Goal: Task Accomplishment & Management: Manage account settings

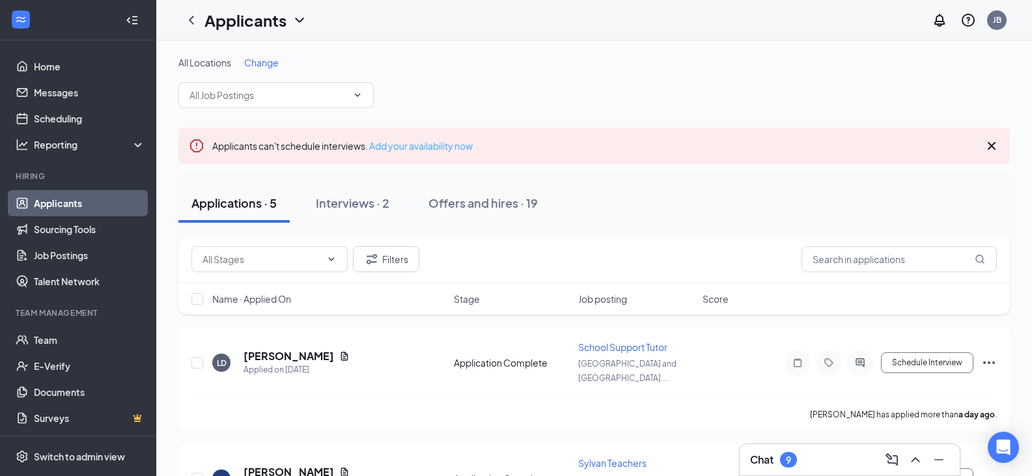
click at [406, 146] on link "Add your availability now" at bounding box center [421, 146] width 104 height 12
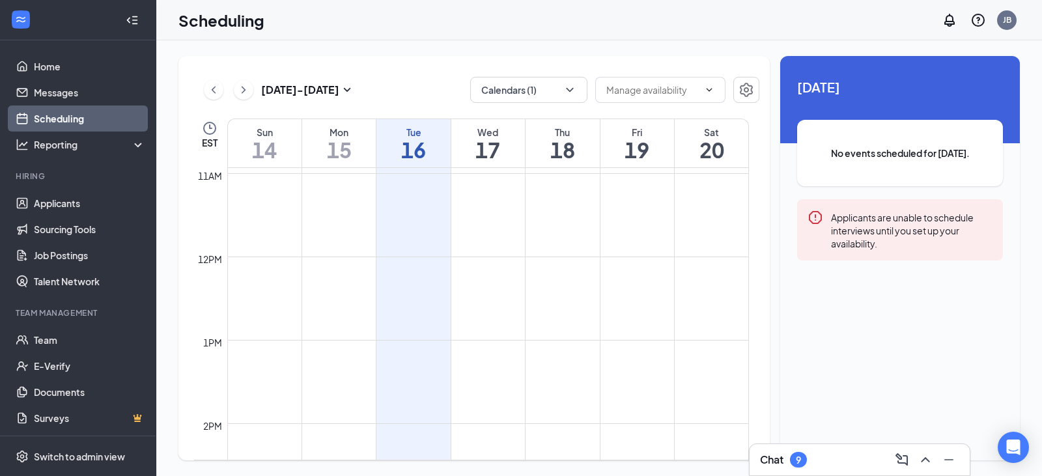
scroll to position [854, 0]
click at [413, 222] on td at bounding box center [488, 220] width 522 height 21
click at [412, 244] on td at bounding box center [488, 241] width 522 height 21
click at [444, 214] on td at bounding box center [488, 220] width 522 height 21
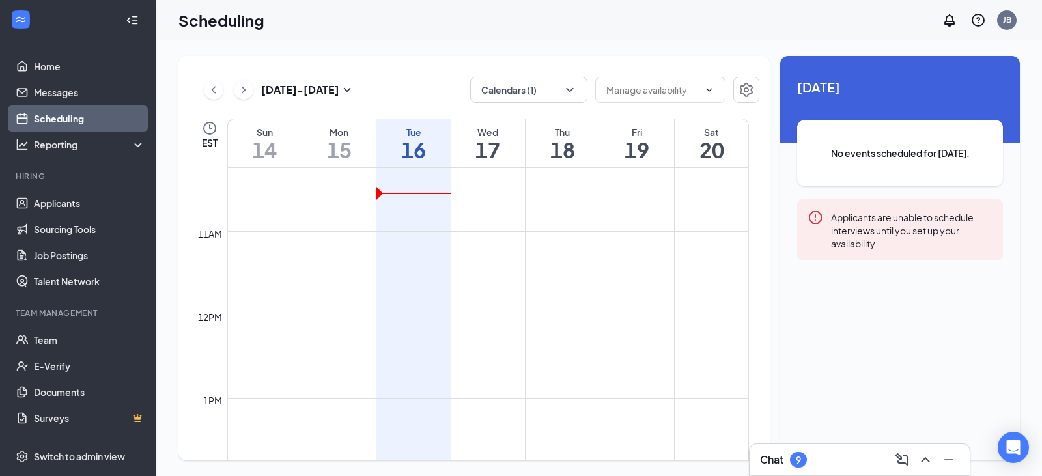
click at [444, 214] on td at bounding box center [488, 220] width 522 height 21
click at [755, 82] on button "button" at bounding box center [746, 90] width 26 height 26
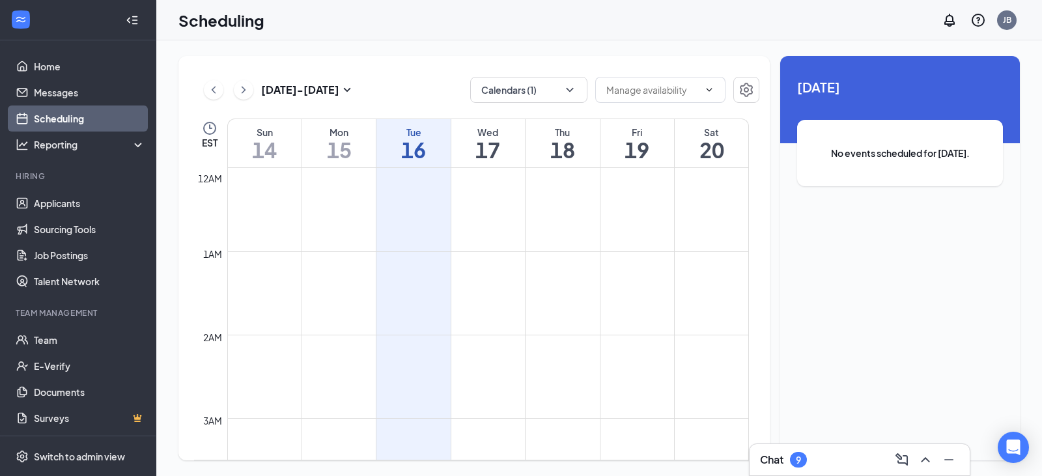
scroll to position [640, 0]
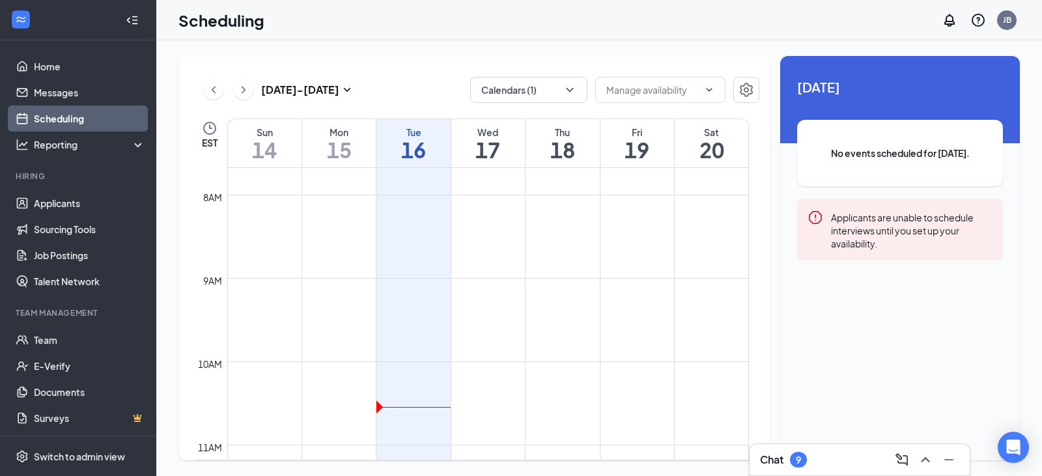
click at [432, 234] on td at bounding box center [488, 226] width 522 height 21
click at [691, 96] on input "text" at bounding box center [652, 90] width 92 height 14
click at [692, 232] on td at bounding box center [488, 226] width 522 height 21
click at [344, 291] on td at bounding box center [488, 293] width 522 height 21
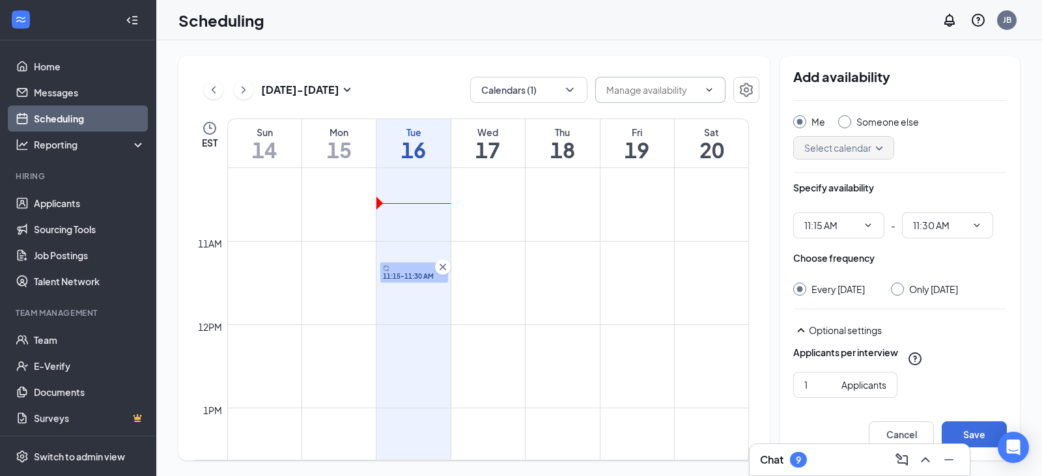
scroll to position [46, 0]
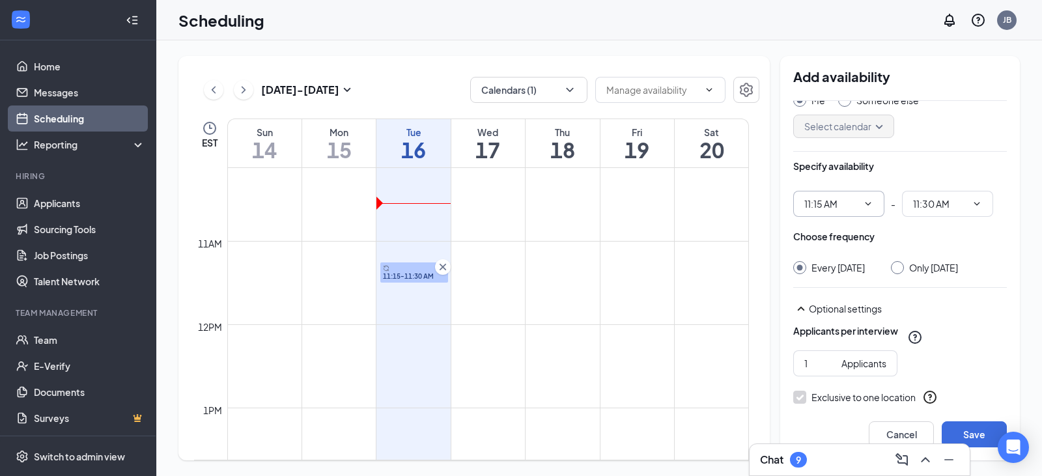
click at [873, 206] on span "11:15 AM" at bounding box center [838, 204] width 91 height 26
click at [864, 209] on span "11:15 AM" at bounding box center [838, 204] width 91 height 26
click at [852, 206] on input "11:15 AM" at bounding box center [830, 204] width 53 height 14
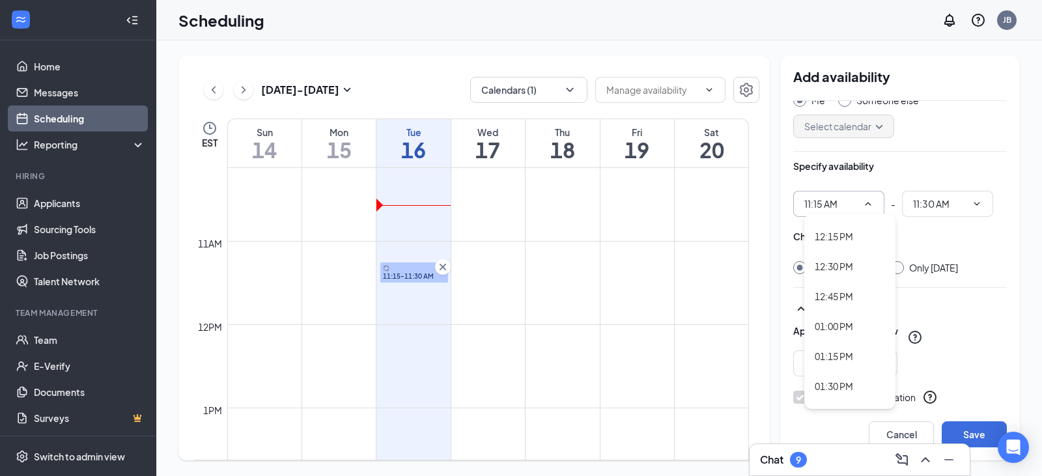
scroll to position [1177, 0]
click at [859, 370] on div "11:00 AM" at bounding box center [850, 370] width 70 height 14
type input "11:00 AM"
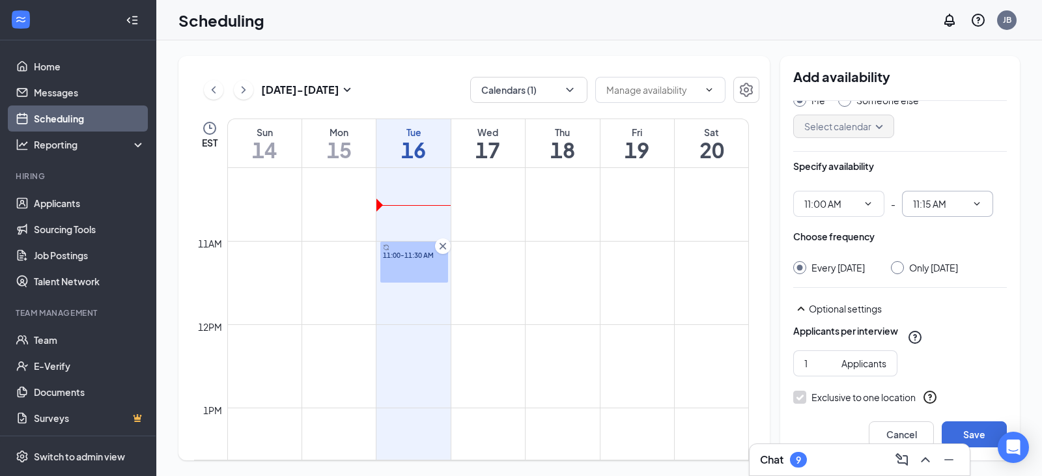
click at [945, 200] on input "11:15 AM" at bounding box center [939, 204] width 53 height 14
click at [952, 244] on div "04:00 PM" at bounding box center [957, 253] width 91 height 30
type input "04:00 PM"
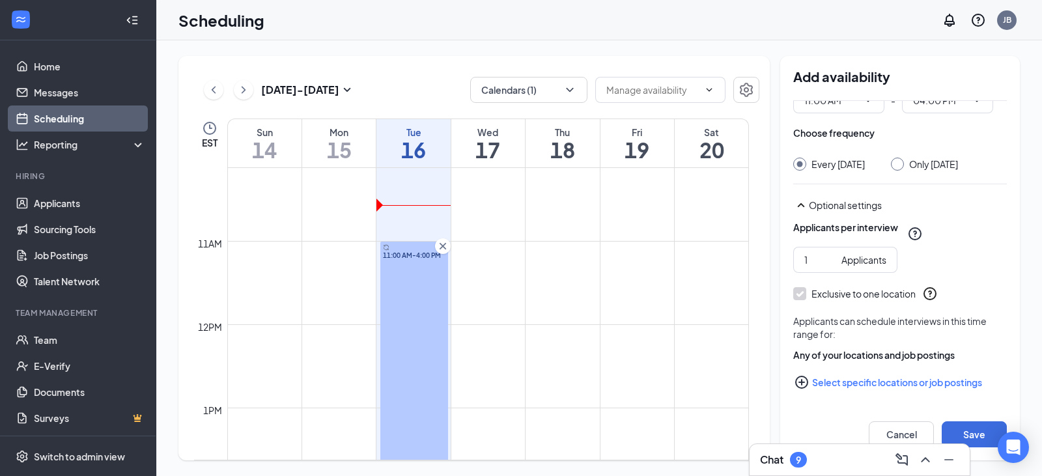
scroll to position [163, 0]
click at [977, 428] on button "Save" at bounding box center [973, 434] width 65 height 26
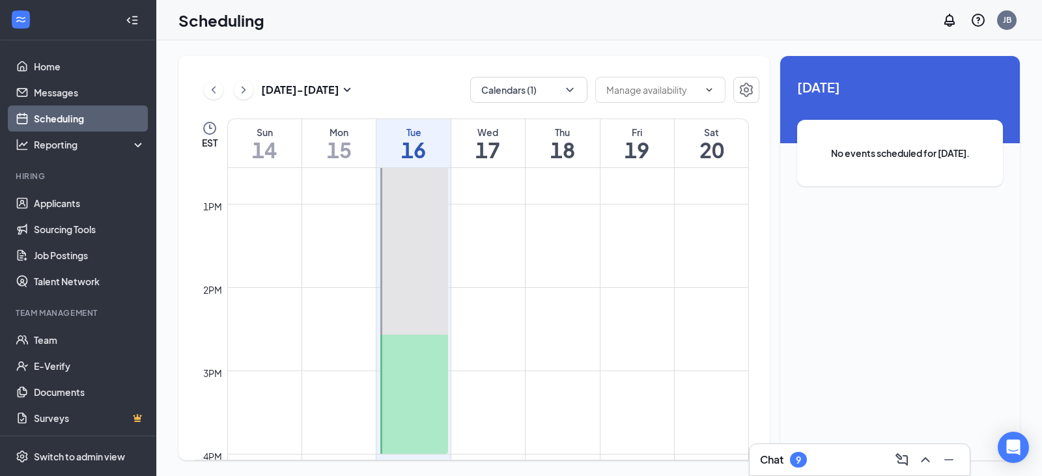
scroll to position [1091, 0]
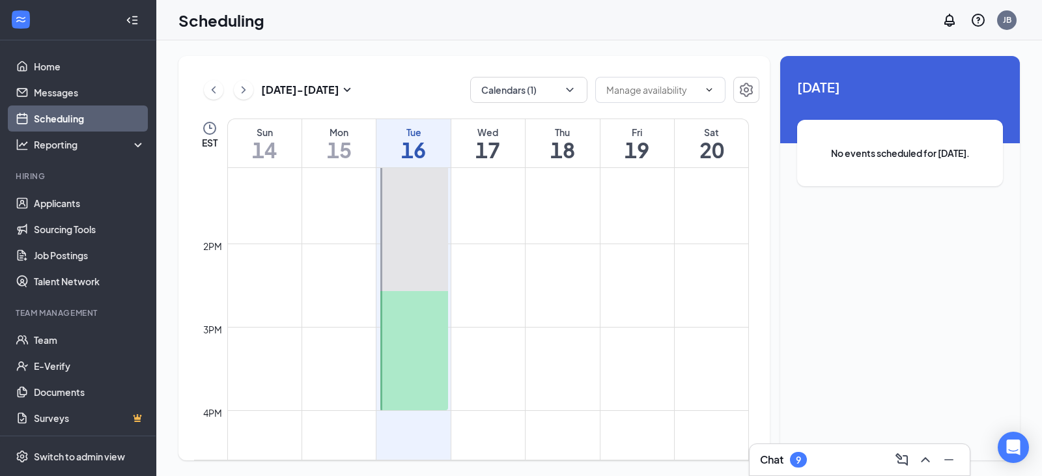
click at [479, 255] on td at bounding box center [488, 254] width 522 height 21
click at [478, 264] on td at bounding box center [488, 254] width 522 height 21
click at [469, 253] on td at bounding box center [488, 254] width 522 height 21
drag, startPoint x: 469, startPoint y: 253, endPoint x: 462, endPoint y: 253, distance: 7.8
click at [469, 253] on td at bounding box center [488, 254] width 522 height 21
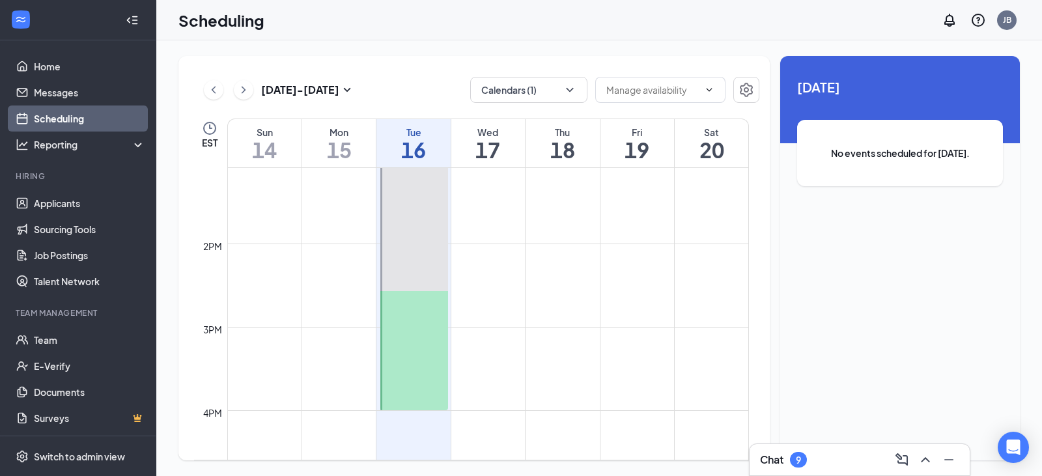
click at [456, 253] on td at bounding box center [488, 254] width 522 height 21
click at [506, 264] on tbody "12am 1am 2am 3am 4am 5am 6am 7am 8am 9am 10am 11am 12pm 1pm 2pm 3pm 4pm 5pm 6pm…" at bounding box center [471, 77] width 555 height 2000
click at [512, 315] on td at bounding box center [488, 316] width 522 height 21
click at [484, 260] on td at bounding box center [488, 254] width 522 height 21
click at [491, 184] on td at bounding box center [488, 191] width 522 height 21
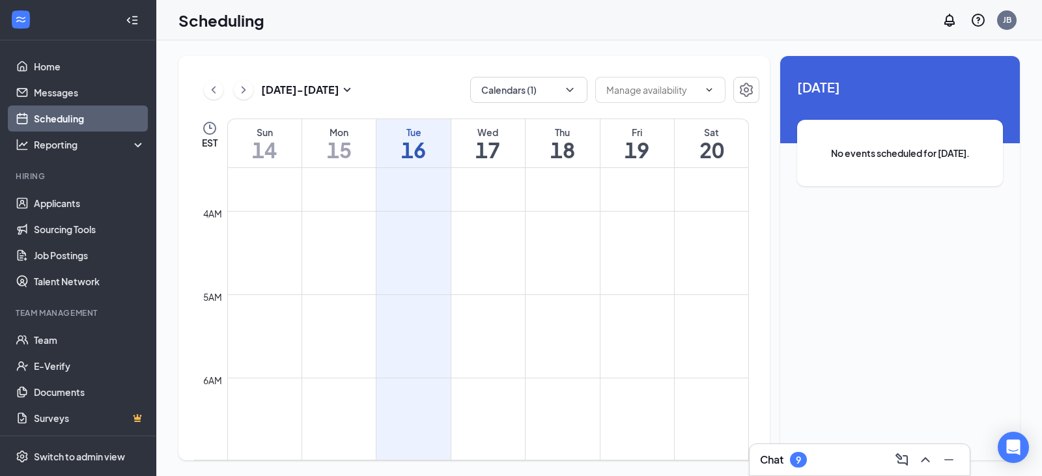
scroll to position [0, 0]
click at [492, 199] on td at bounding box center [488, 199] width 522 height 21
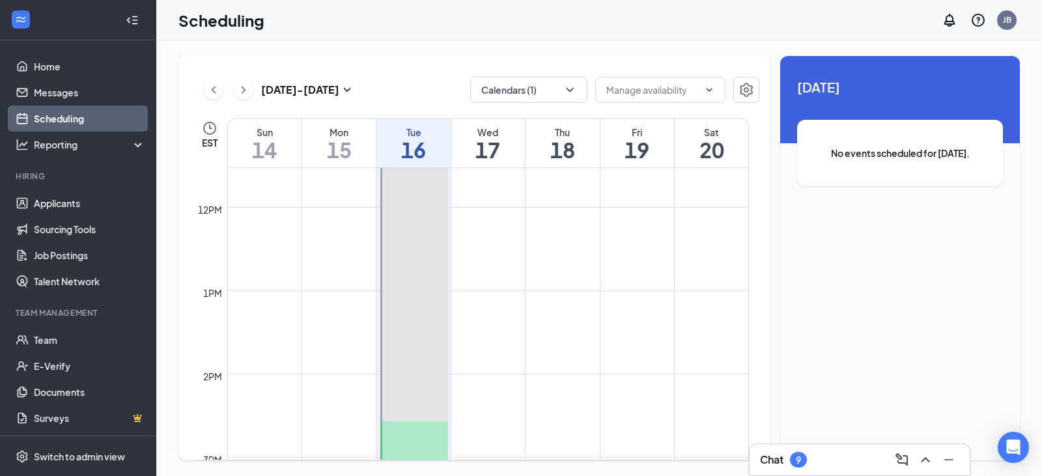
scroll to position [951, 0]
click at [484, 231] on td at bounding box center [488, 227] width 522 height 21
click at [477, 172] on td at bounding box center [488, 164] width 522 height 21
click at [491, 363] on td at bounding box center [488, 356] width 522 height 21
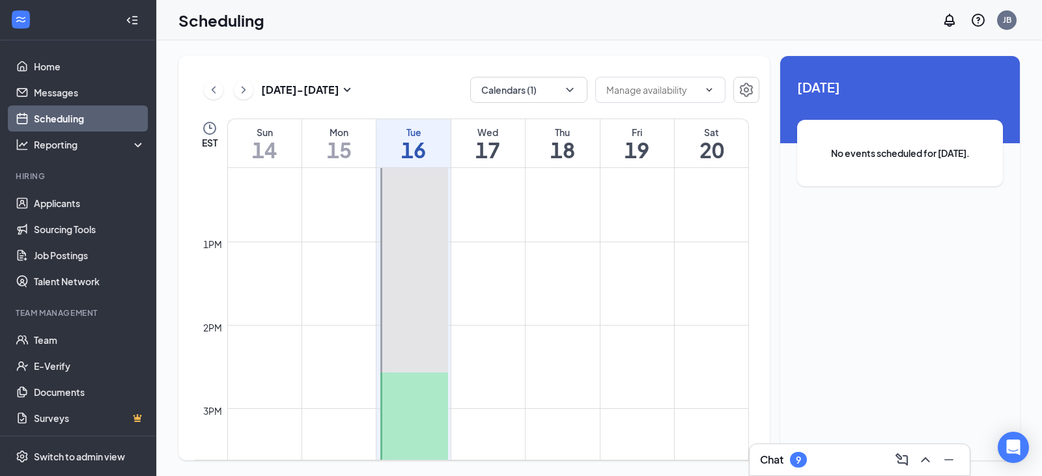
click at [491, 363] on td at bounding box center [488, 356] width 522 height 21
click at [491, 362] on td at bounding box center [488, 356] width 522 height 21
click at [690, 77] on span "Delete all availability" at bounding box center [660, 90] width 130 height 26
click at [687, 89] on input "text" at bounding box center [652, 90] width 92 height 14
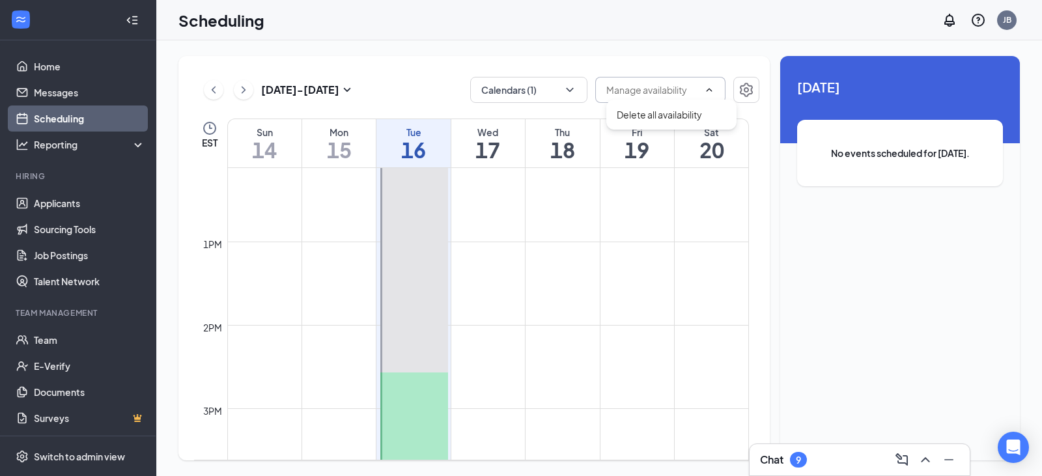
click at [687, 89] on input "text" at bounding box center [652, 90] width 92 height 14
click at [495, 354] on td at bounding box center [488, 356] width 522 height 21
click at [484, 336] on td at bounding box center [488, 335] width 522 height 21
click at [486, 339] on td at bounding box center [488, 335] width 522 height 21
click at [484, 338] on td at bounding box center [488, 335] width 522 height 21
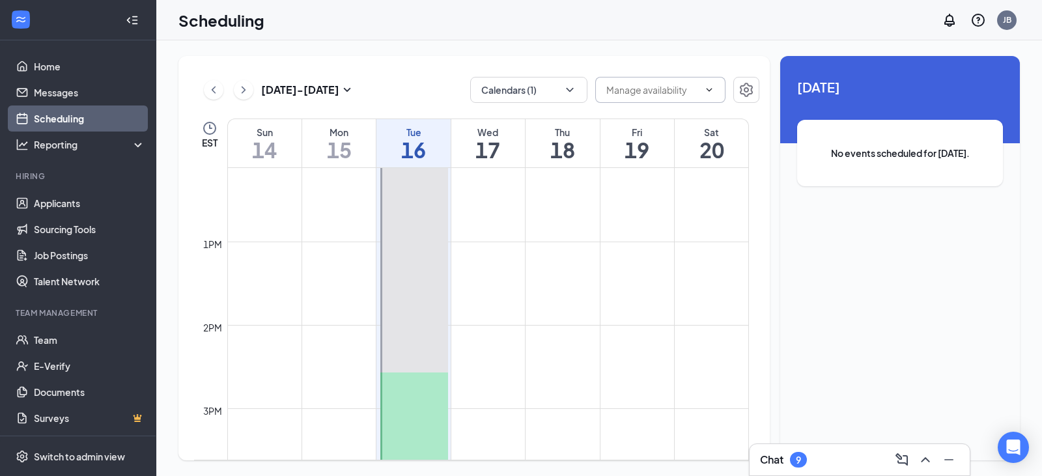
click at [484, 338] on td at bounding box center [488, 335] width 522 height 21
click at [467, 337] on td at bounding box center [488, 335] width 522 height 21
click at [447, 339] on div at bounding box center [414, 284] width 68 height 416
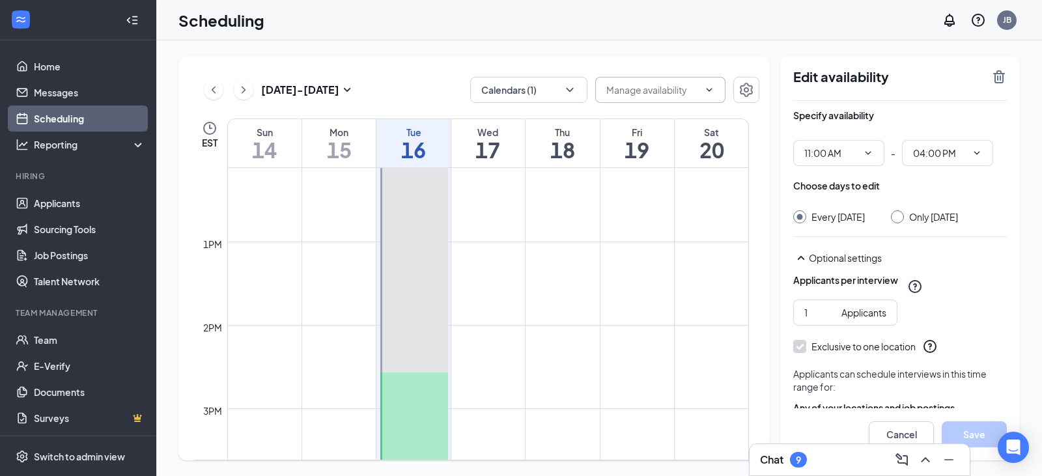
click at [474, 343] on td at bounding box center [488, 335] width 522 height 21
click at [479, 339] on td at bounding box center [488, 335] width 522 height 21
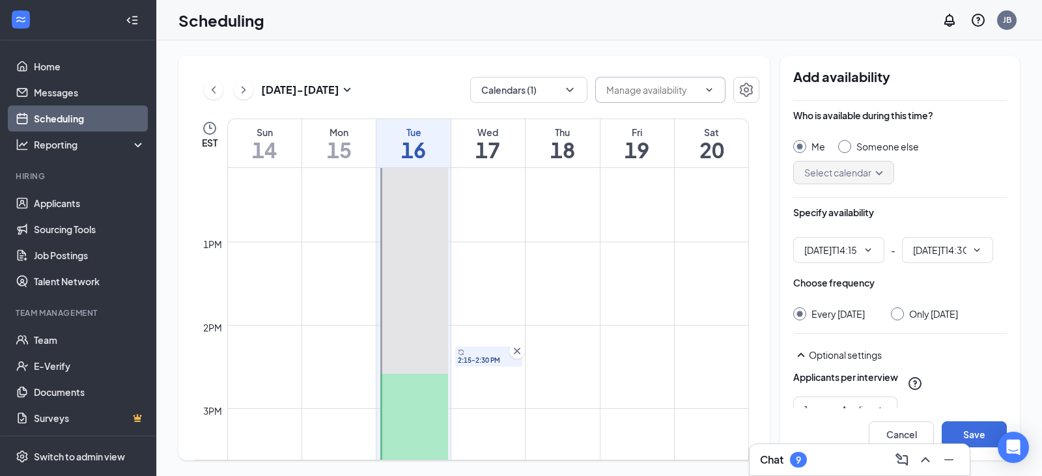
type input "02:15 PM"
click at [958, 249] on input "02:30 PM" at bounding box center [939, 250] width 53 height 14
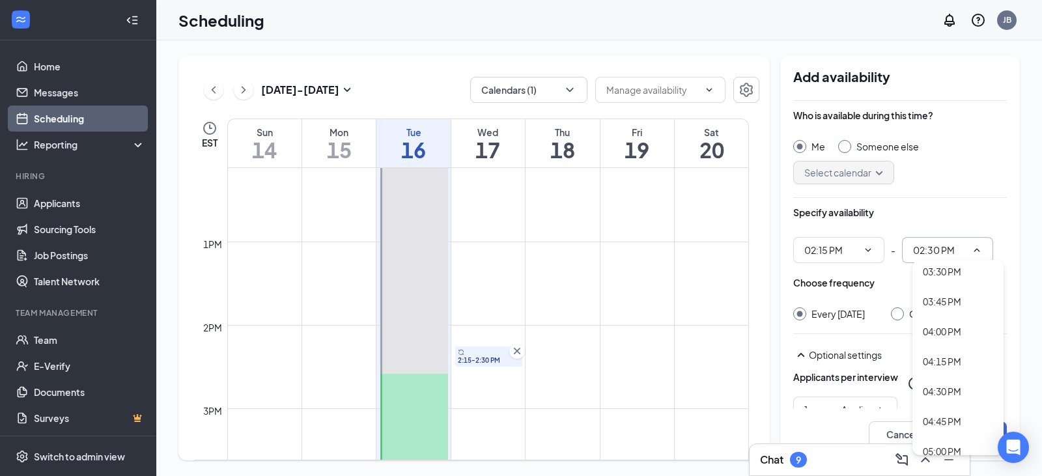
scroll to position [1852, 0]
click at [953, 369] on div "04:30 PM" at bounding box center [942, 370] width 38 height 14
type input "04:30 PM"
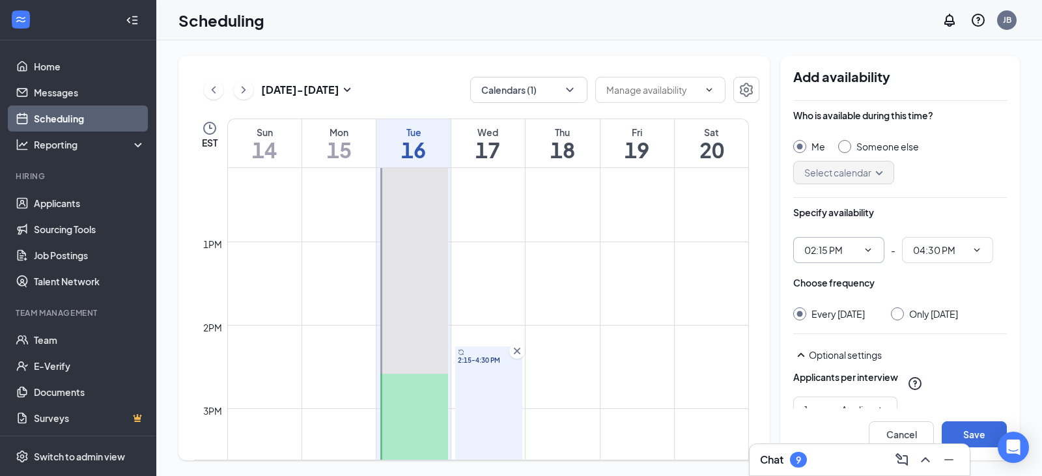
click at [833, 255] on input "02:15 PM" at bounding box center [830, 250] width 53 height 14
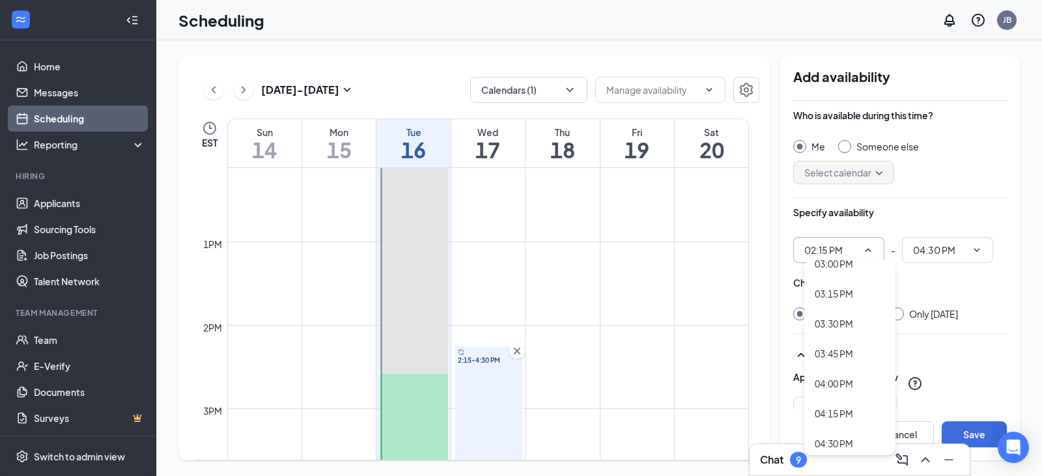
scroll to position [1841, 0]
click at [840, 383] on div "Interview several people at once" at bounding box center [859, 372] width 129 height 27
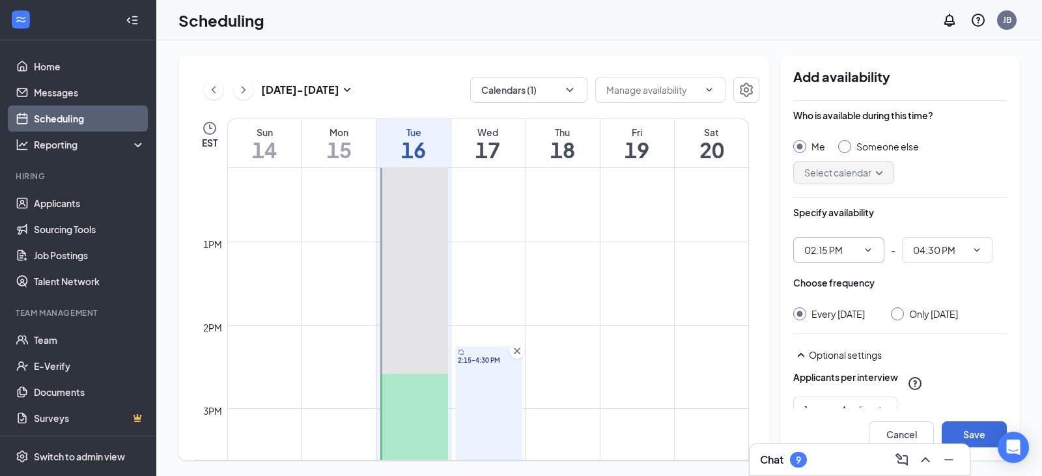
click at [869, 255] on icon "ChevronDown" at bounding box center [868, 250] width 10 height 10
click at [848, 249] on input "02:15 PM" at bounding box center [830, 250] width 53 height 14
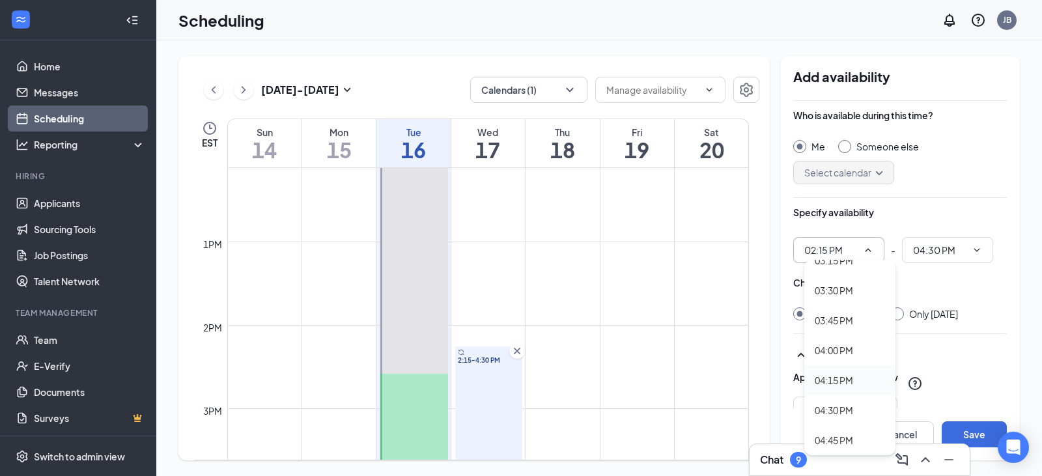
click at [834, 380] on div "04:15 PM" at bounding box center [834, 380] width 38 height 14
type input "04:15 PM"
type input "06:30 PM"
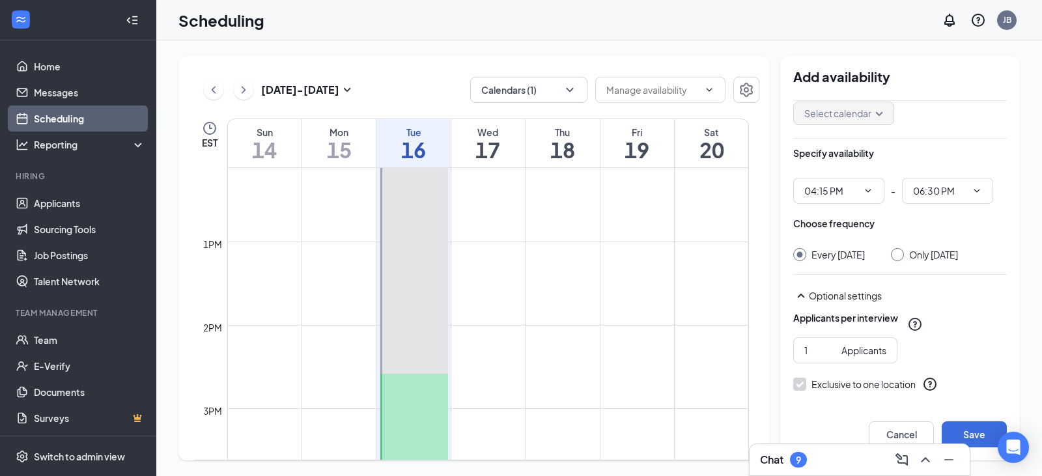
scroll to position [143, 0]
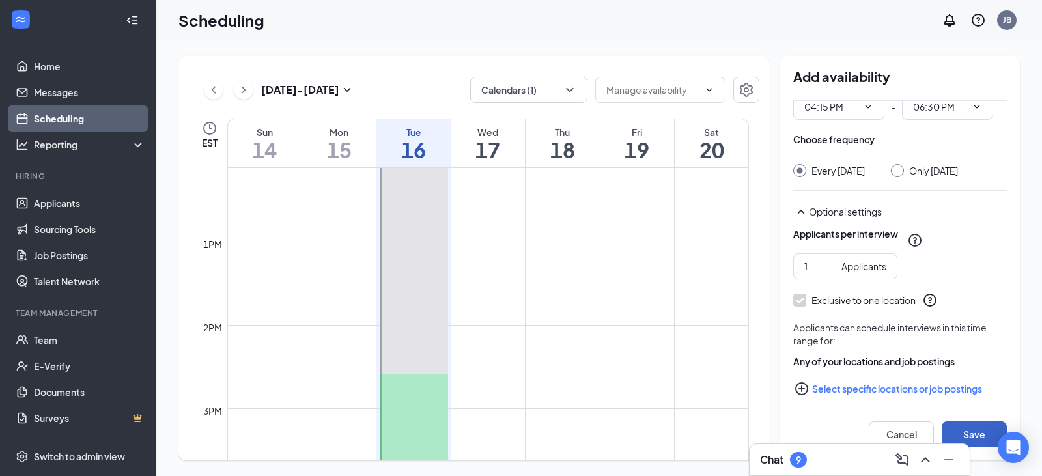
click at [986, 438] on button "Save" at bounding box center [973, 434] width 65 height 26
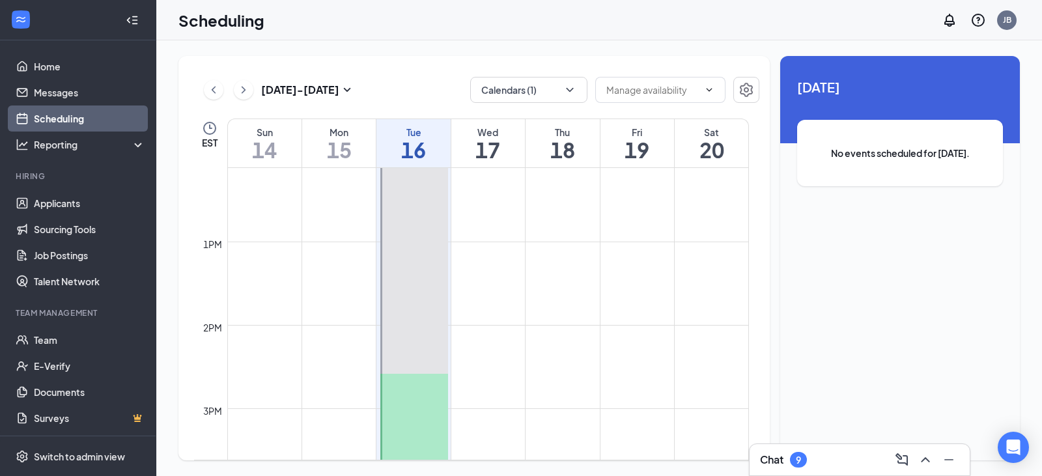
click at [559, 217] on td at bounding box center [488, 210] width 522 height 21
click at [566, 286] on td at bounding box center [488, 293] width 522 height 21
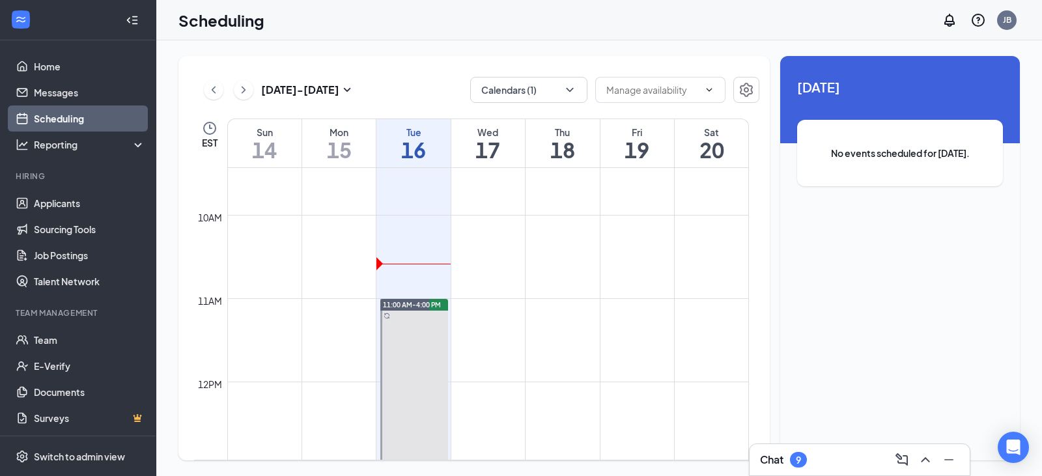
scroll to position [791, 0]
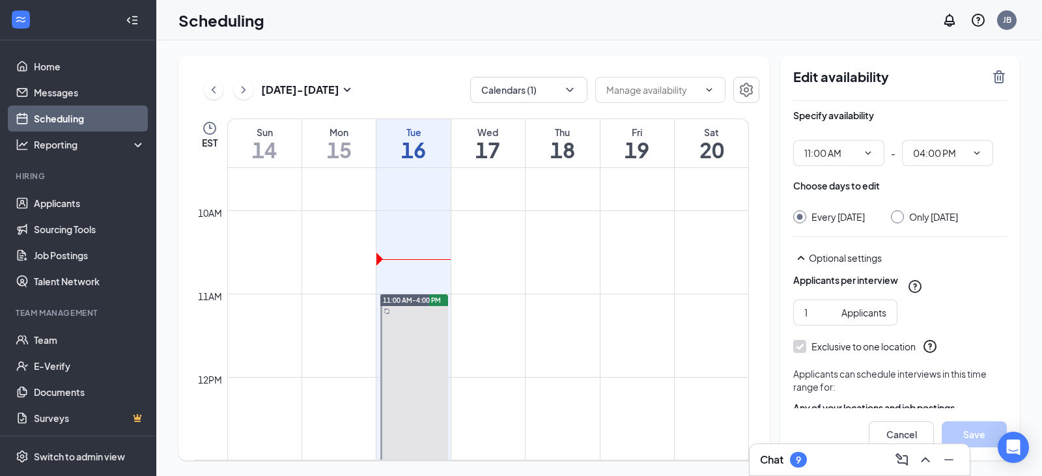
click at [475, 343] on td at bounding box center [488, 345] width 522 height 21
click at [567, 326] on td at bounding box center [488, 324] width 522 height 21
click at [556, 262] on td at bounding box center [488, 262] width 522 height 21
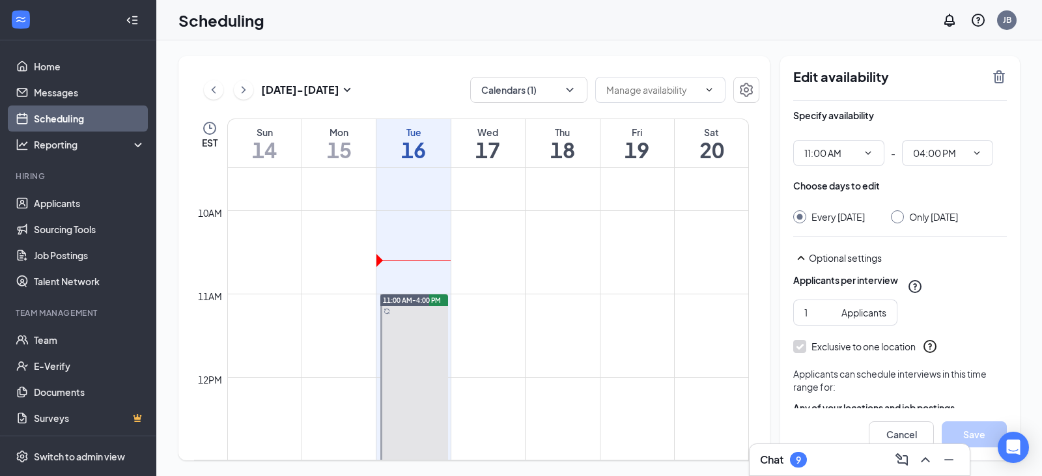
click at [568, 359] on td at bounding box center [488, 366] width 522 height 21
click at [561, 342] on td at bounding box center [488, 345] width 522 height 21
click at [540, 309] on td at bounding box center [488, 304] width 522 height 21
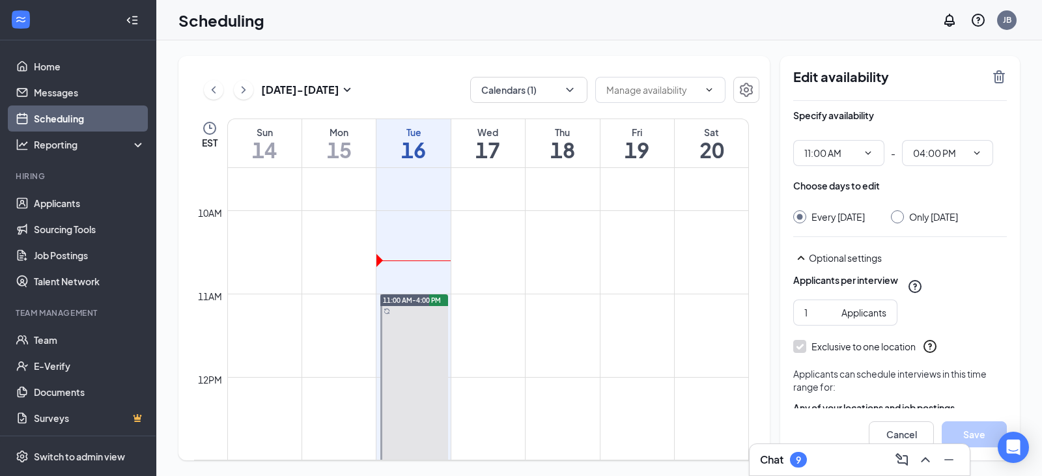
click at [538, 299] on td at bounding box center [488, 304] width 522 height 21
drag, startPoint x: 538, startPoint y: 299, endPoint x: 540, endPoint y: 310, distance: 11.2
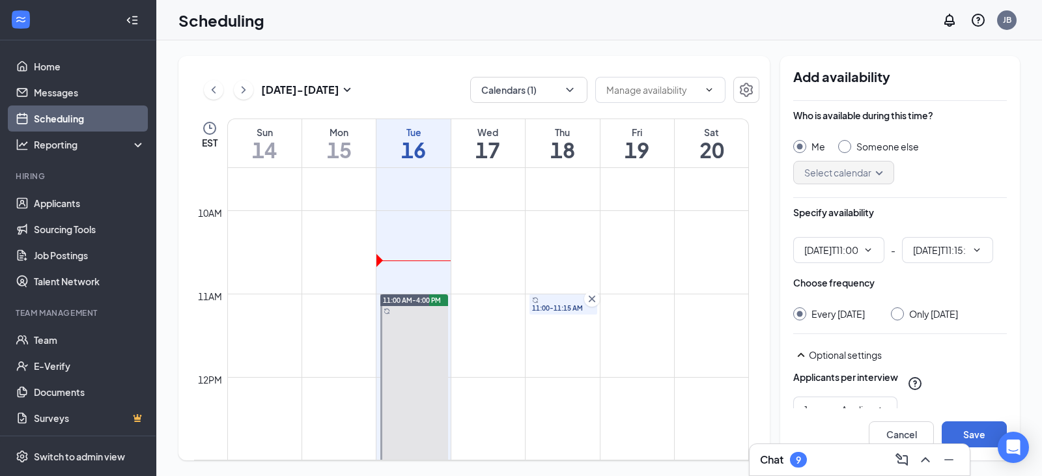
type input "11:00 AM"
type input "11:15 AM"
click at [541, 311] on span "11:00-11:15 AM" at bounding box center [563, 307] width 63 height 9
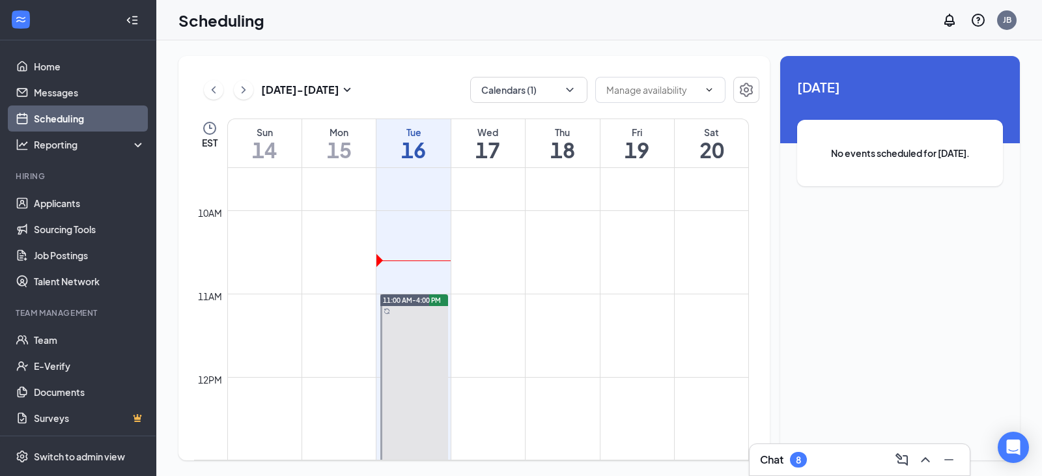
click at [540, 305] on td at bounding box center [488, 304] width 522 height 21
click at [540, 300] on td at bounding box center [488, 304] width 522 height 21
click at [540, 301] on td at bounding box center [488, 304] width 522 height 21
click at [540, 309] on td at bounding box center [488, 304] width 522 height 21
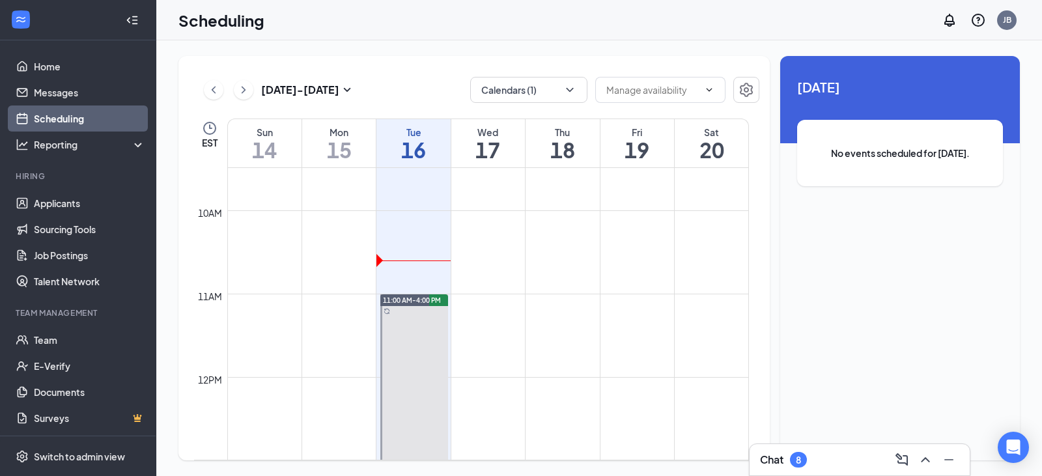
click at [574, 311] on td at bounding box center [488, 304] width 522 height 21
click at [542, 307] on td at bounding box center [488, 304] width 522 height 21
click at [555, 306] on td at bounding box center [488, 304] width 522 height 21
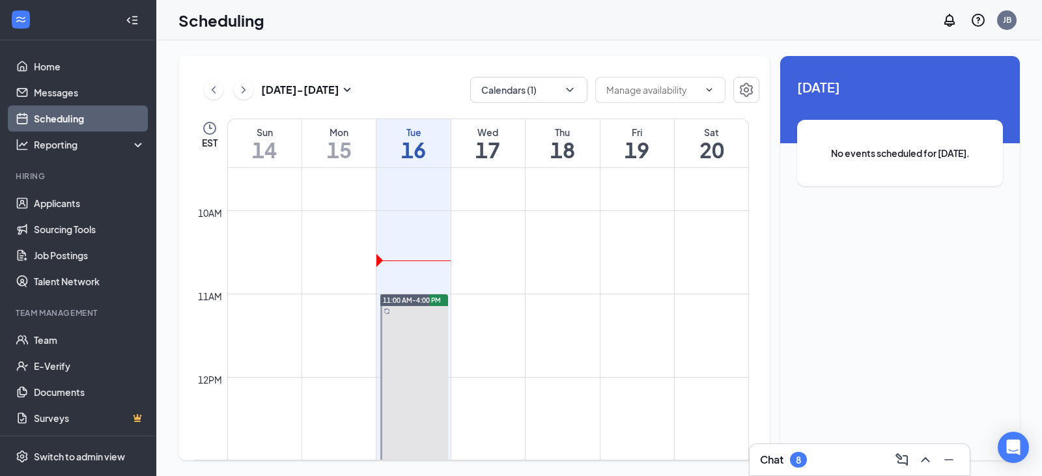
click at [542, 301] on td at bounding box center [488, 304] width 522 height 21
click at [541, 300] on td at bounding box center [488, 304] width 522 height 21
click at [592, 344] on td at bounding box center [488, 345] width 522 height 21
click at [558, 311] on td at bounding box center [488, 304] width 522 height 21
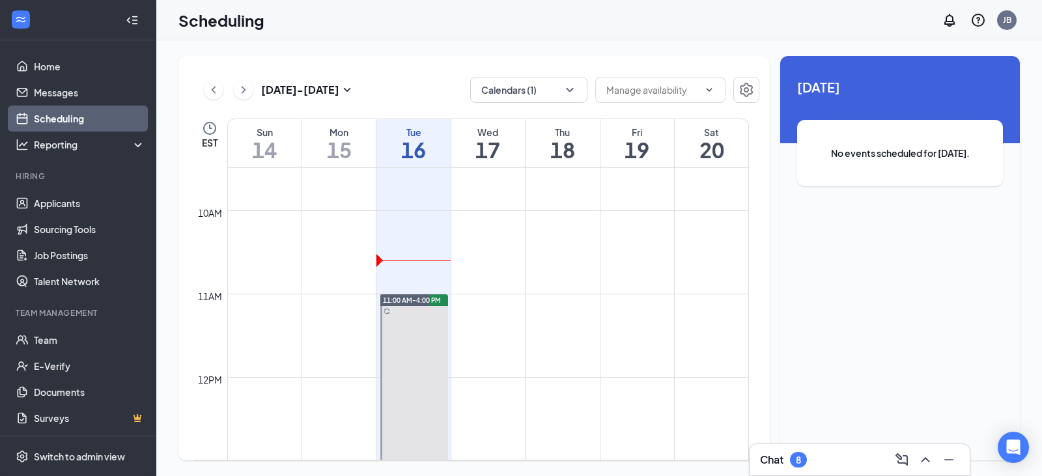
click at [559, 313] on td at bounding box center [488, 304] width 522 height 21
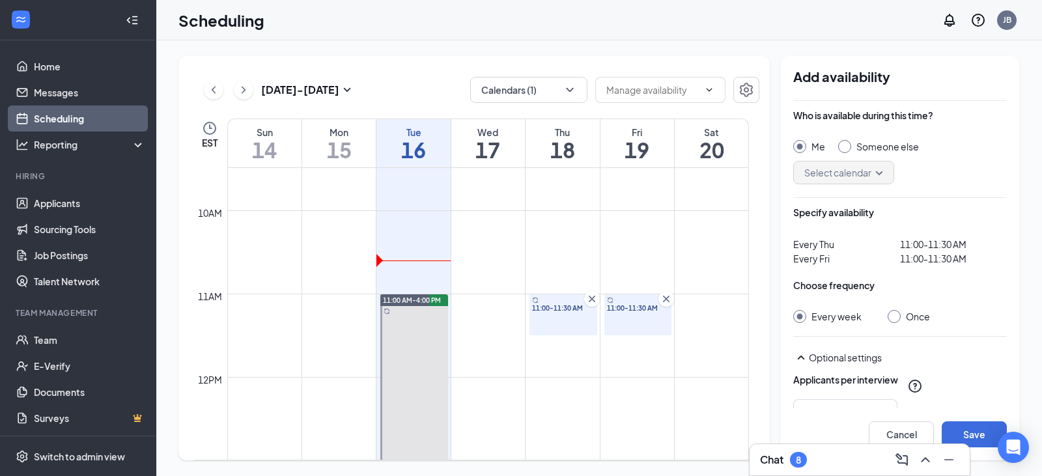
click at [666, 300] on icon "Cross" at bounding box center [666, 299] width 7 height 7
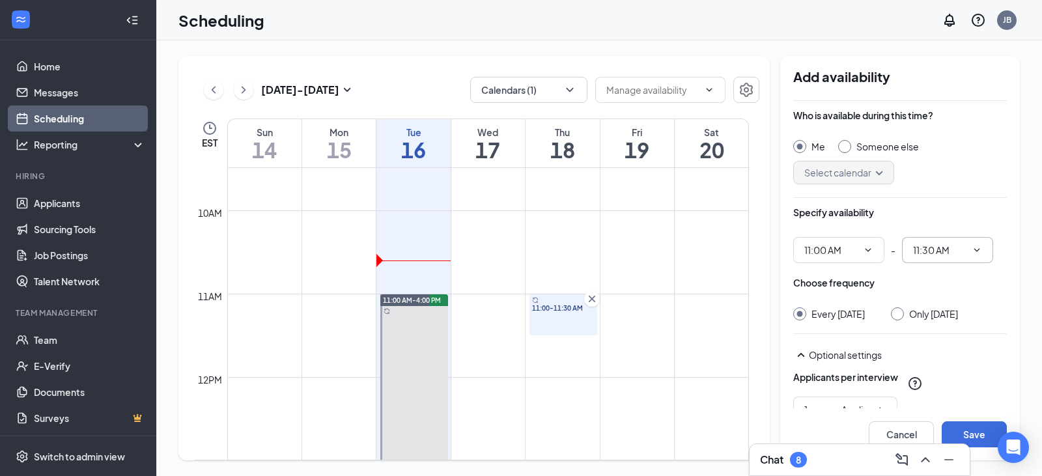
click at [930, 255] on input "11:30 AM" at bounding box center [939, 250] width 53 height 14
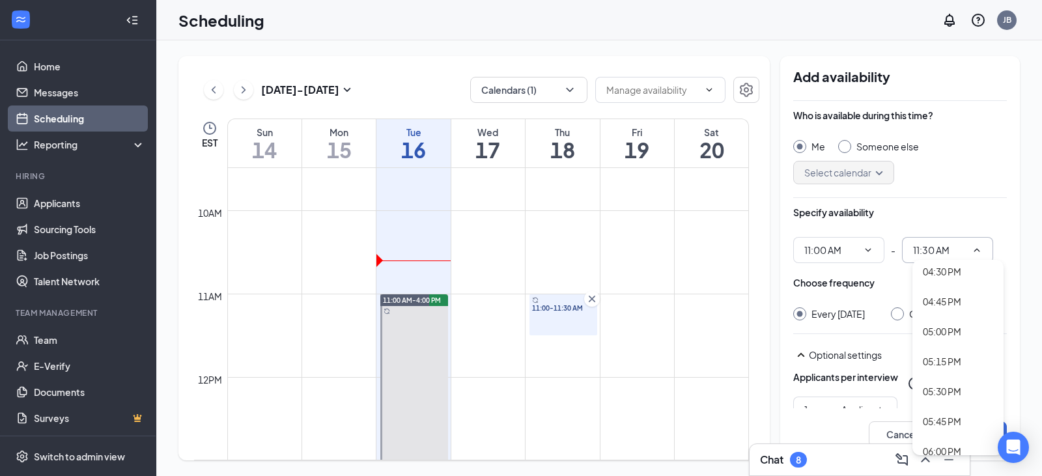
scroll to position [1895, 0]
click at [971, 327] on div "04:30 PM" at bounding box center [958, 326] width 70 height 14
type input "04:30 PM"
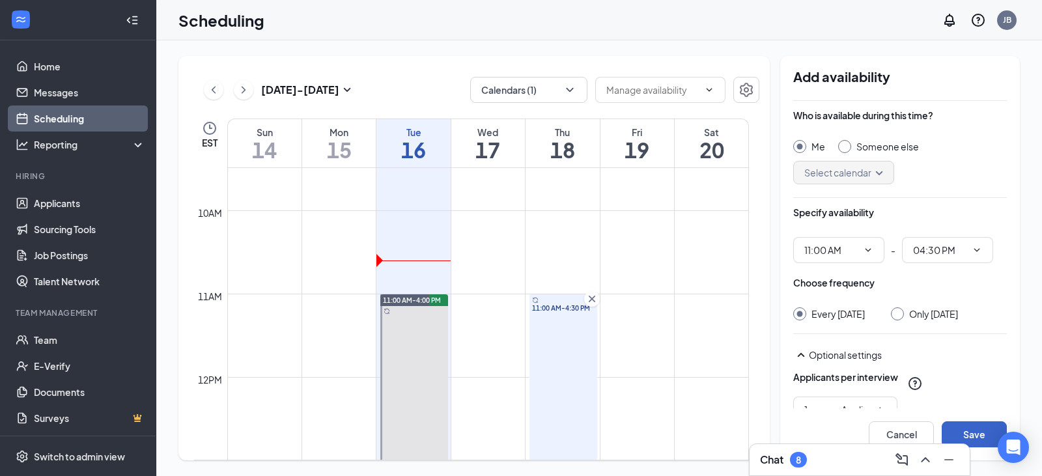
click at [985, 430] on button "Save" at bounding box center [973, 434] width 65 height 26
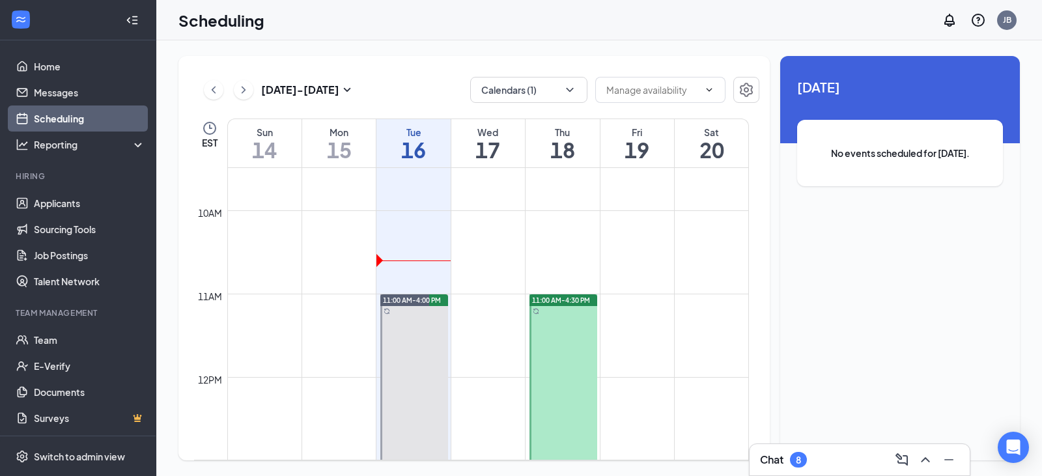
click at [322, 328] on td at bounding box center [488, 324] width 522 height 21
click at [320, 308] on td at bounding box center [488, 304] width 522 height 21
click at [320, 306] on td at bounding box center [488, 304] width 522 height 21
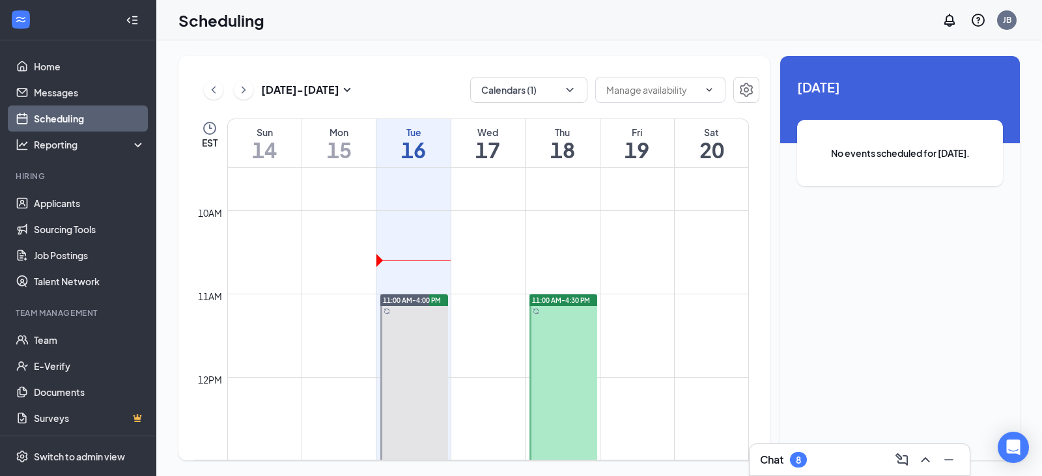
click at [331, 312] on td at bounding box center [488, 304] width 522 height 21
click at [332, 313] on td at bounding box center [488, 304] width 522 height 21
click at [329, 330] on td at bounding box center [488, 324] width 522 height 21
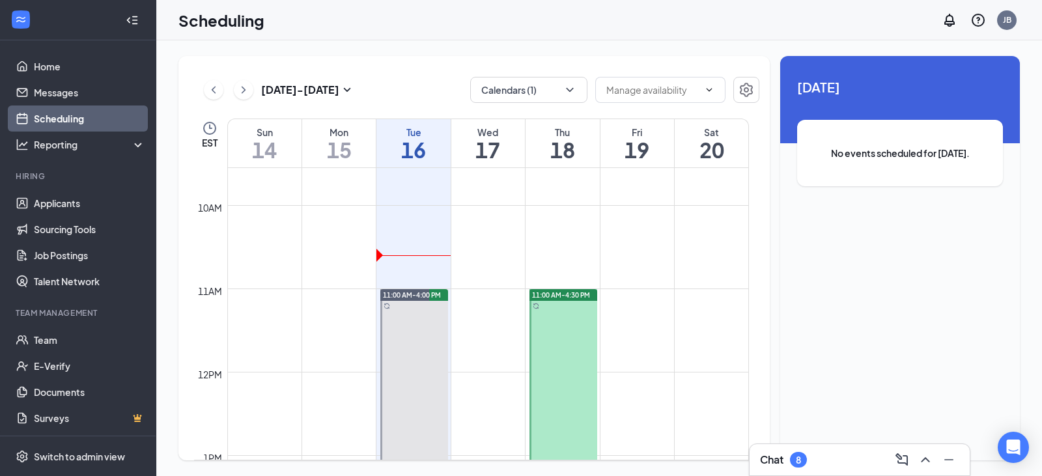
click at [244, 98] on button at bounding box center [244, 90] width 20 height 20
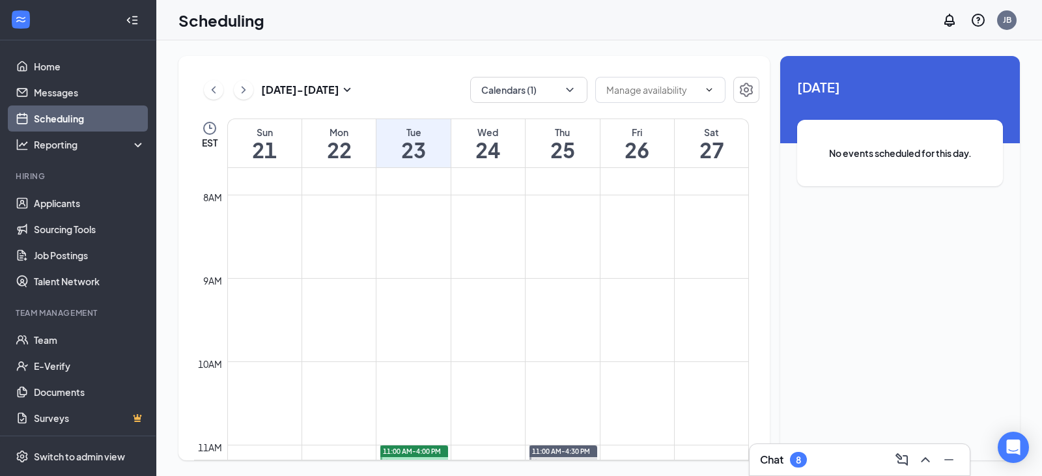
click at [339, 449] on td at bounding box center [488, 455] width 522 height 21
click at [338, 450] on td at bounding box center [488, 455] width 522 height 21
click at [334, 447] on td at bounding box center [488, 455] width 522 height 21
click at [333, 447] on td at bounding box center [488, 455] width 522 height 21
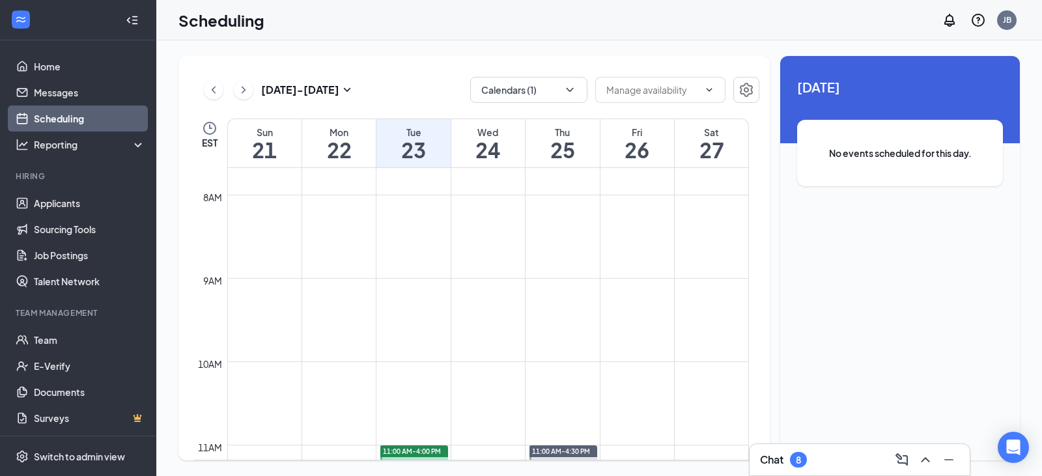
click at [333, 447] on td at bounding box center [488, 455] width 522 height 21
click at [331, 415] on td at bounding box center [488, 413] width 522 height 21
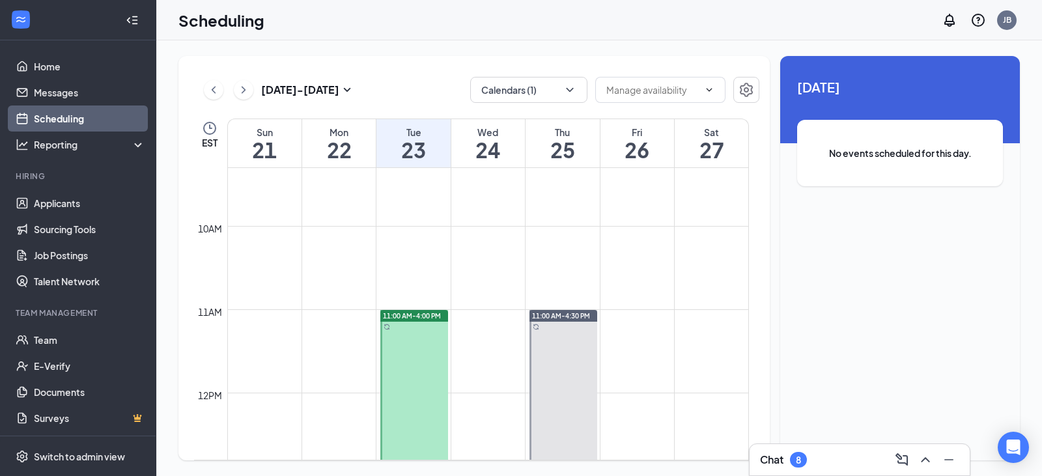
scroll to position [785, 0]
click at [317, 320] on td at bounding box center [488, 330] width 522 height 21
click at [311, 318] on td at bounding box center [488, 310] width 522 height 21
click at [310, 318] on td at bounding box center [488, 310] width 522 height 21
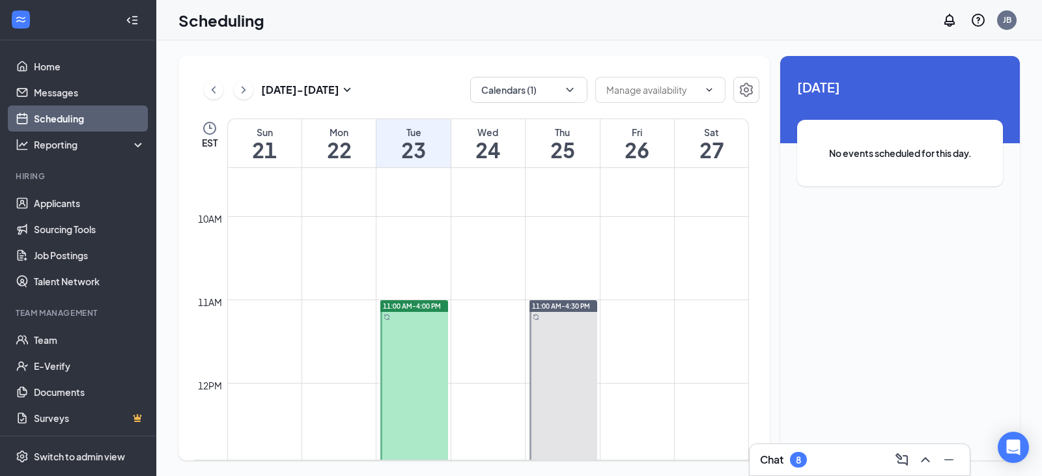
click at [310, 318] on td at bounding box center [488, 310] width 522 height 21
click at [345, 311] on td at bounding box center [488, 310] width 522 height 21
click at [352, 312] on td at bounding box center [488, 310] width 522 height 21
click at [334, 309] on td at bounding box center [488, 310] width 522 height 21
drag, startPoint x: 333, startPoint y: 308, endPoint x: 330, endPoint y: 324, distance: 16.6
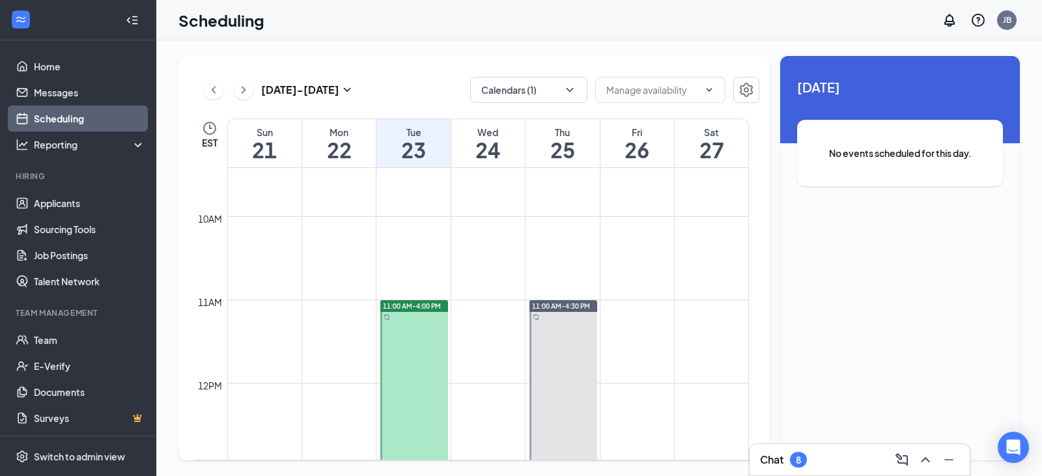
click at [330, 324] on td at bounding box center [488, 330] width 522 height 21
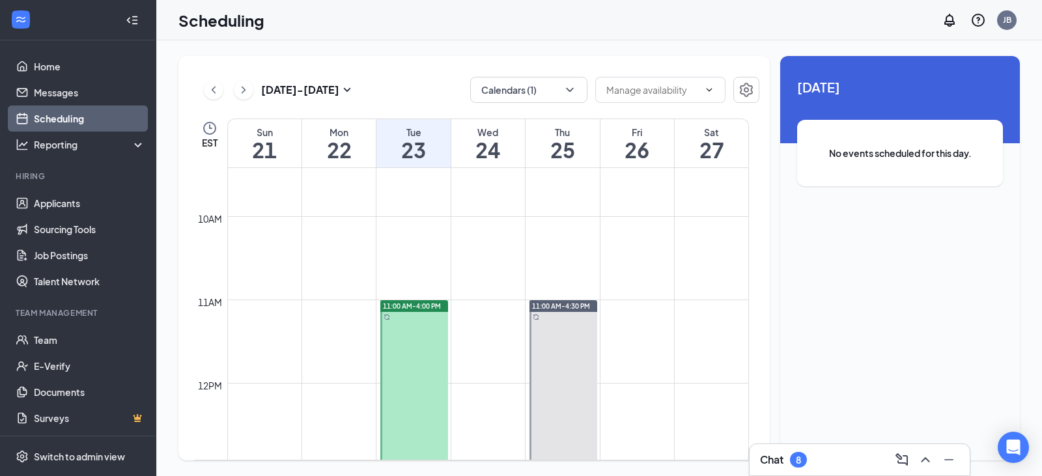
click at [340, 315] on td at bounding box center [488, 310] width 522 height 21
click at [341, 316] on td at bounding box center [488, 310] width 522 height 21
drag, startPoint x: 338, startPoint y: 342, endPoint x: 316, endPoint y: 372, distance: 36.9
click at [338, 342] on td at bounding box center [488, 351] width 522 height 21
click at [300, 389] on td at bounding box center [488, 393] width 522 height 21
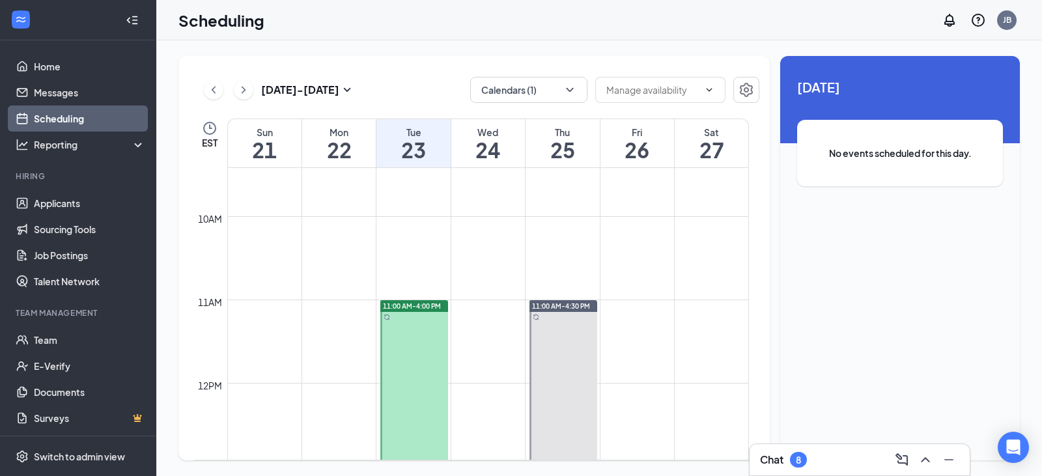
click at [301, 335] on td at bounding box center [488, 330] width 522 height 21
click at [316, 306] on td at bounding box center [488, 310] width 522 height 21
click at [316, 307] on td at bounding box center [488, 310] width 522 height 21
click at [329, 329] on td at bounding box center [488, 330] width 522 height 21
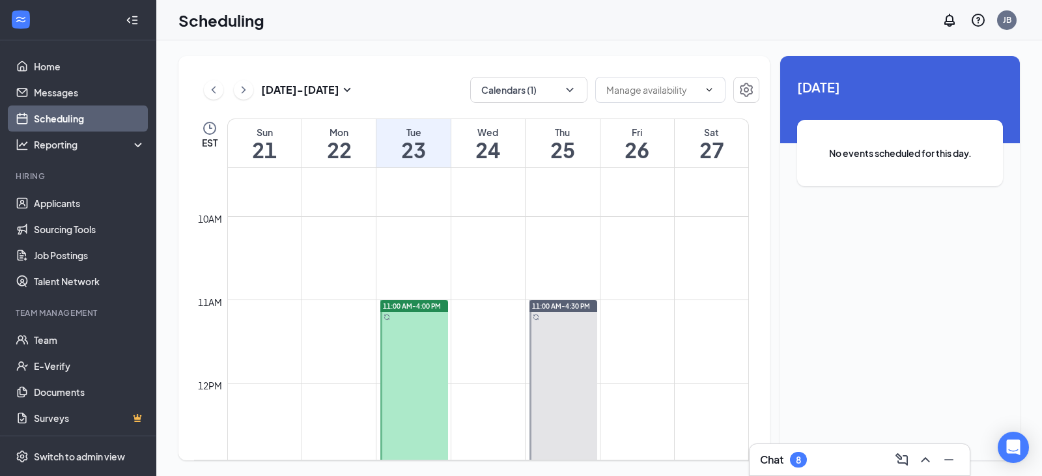
click at [325, 331] on td at bounding box center [488, 330] width 522 height 21
click at [344, 312] on td at bounding box center [488, 310] width 522 height 21
click at [336, 331] on td at bounding box center [488, 330] width 522 height 21
